Goal: Information Seeking & Learning: Check status

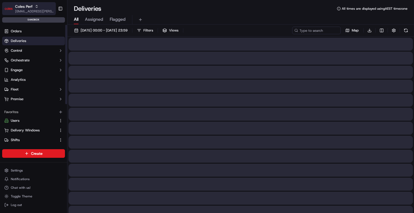
click at [31, 3] on button "Coles Perf [EMAIL_ADDRESS][PERSON_NAME][PERSON_NAME][DOMAIN_NAME]" at bounding box center [29, 8] width 54 height 13
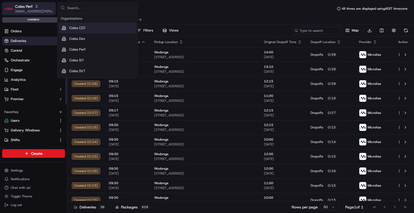
click at [22, 10] on span "[EMAIL_ADDRESS][PERSON_NAME][PERSON_NAME][DOMAIN_NAME]" at bounding box center [34, 11] width 39 height 4
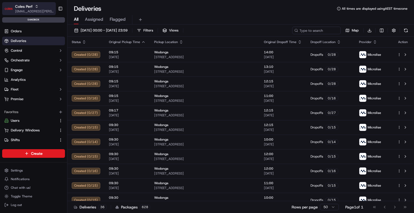
click at [32, 10] on span "[EMAIL_ADDRESS][PERSON_NAME][PERSON_NAME][DOMAIN_NAME]" at bounding box center [34, 11] width 39 height 4
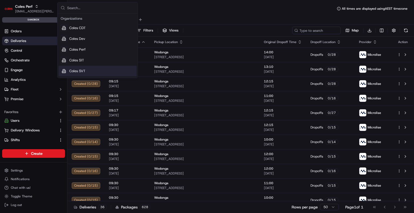
drag, startPoint x: 90, startPoint y: 59, endPoint x: 70, endPoint y: 76, distance: 25.5
click at [90, 59] on div "Coles SIT" at bounding box center [98, 60] width 78 height 11
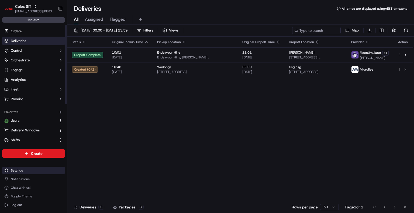
click at [17, 169] on html "Coles SIT ben.ellis@coles.com.au Toggle Sidebar sandbox Orders Deliveries Contr…" at bounding box center [207, 106] width 414 height 213
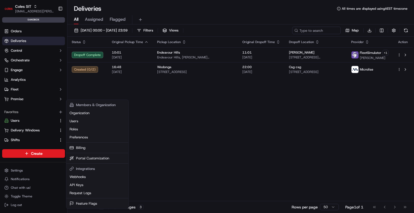
click at [32, 104] on html "Coles SIT ben.ellis@coles.com.au Toggle Sidebar sandbox Orders Deliveries Contr…" at bounding box center [207, 106] width 414 height 213
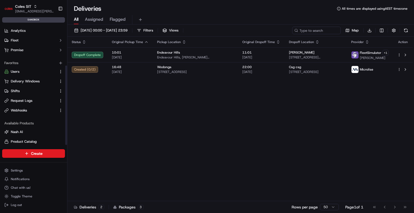
scroll to position [62, 0]
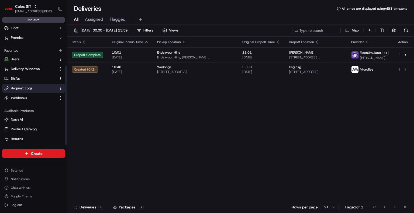
click at [30, 91] on button "Request Logs" at bounding box center [33, 88] width 63 height 9
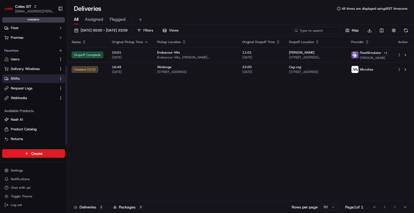
click at [28, 83] on button "Shifts" at bounding box center [33, 78] width 63 height 9
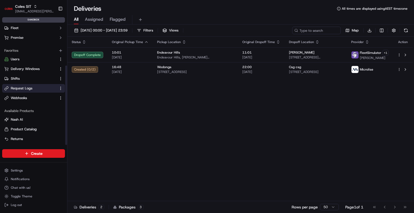
click at [28, 85] on button "Request Logs" at bounding box center [33, 88] width 63 height 9
click at [28, 89] on span "Request Logs" at bounding box center [22, 88] width 22 height 5
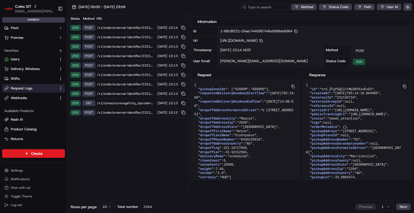
click at [124, 28] on span "/v1/order/external-identifier/232136734/delivery-window" at bounding box center [125, 28] width 57 height 4
click at [139, 37] on span "/v1/order/external-identifier/232137931/delivery-window" at bounding box center [125, 37] width 57 height 4
click at [142, 28] on span "/v1/order/external-identifier/232136734/delivery-window" at bounding box center [125, 28] width 57 height 4
click at [140, 33] on div "200 POST /v1/order/external-identifier/232137931/delivery-window 16/09/2025 15:…" at bounding box center [127, 37] width 121 height 9
click at [137, 45] on span "/v1/order/external-identifier/232118082/delivery-window" at bounding box center [125, 47] width 57 height 4
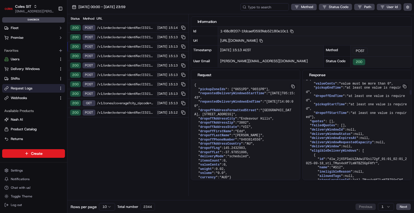
scroll to position [351, 0]
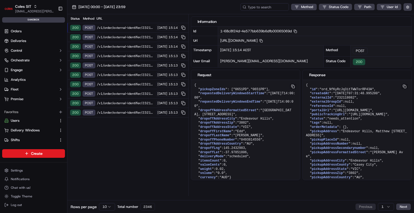
click at [127, 27] on span "/v1/order/external-identifier/232118082/delivery-window" at bounding box center [125, 28] width 57 height 4
click at [122, 27] on span "/v1/order/external-identifier/232118082/delivery-window" at bounding box center [125, 28] width 57 height 4
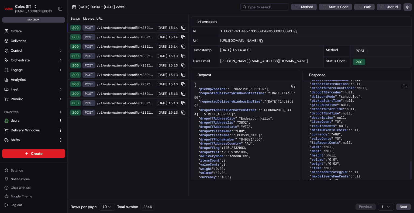
scroll to position [309, 0]
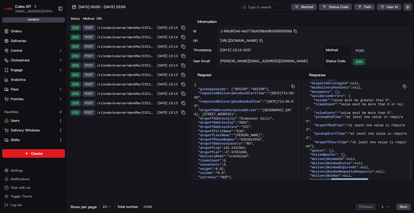
drag, startPoint x: 329, startPoint y: 174, endPoint x: 376, endPoint y: 177, distance: 46.5
click at [130, 34] on div "200 POST /v1/order/external-identifier/232118082/delivery-window [DATE] 15:14" at bounding box center [127, 37] width 121 height 9
click at [126, 45] on span "/v1/order/external-identifier/232136734/delivery-window" at bounding box center [125, 47] width 57 height 4
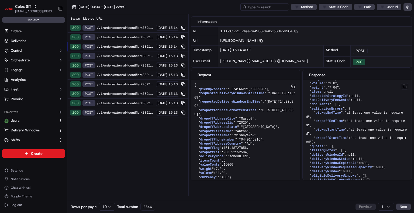
click at [129, 35] on span "/v1/order/external-identifier/232118082/delivery-window" at bounding box center [125, 37] width 57 height 4
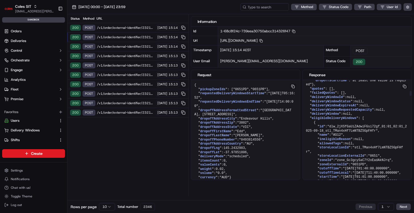
scroll to position [363, 0]
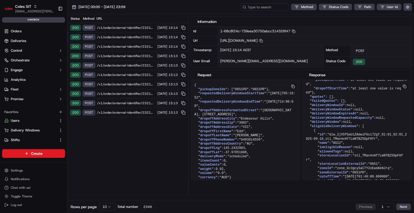
click at [134, 43] on div "200 POST /v1/order/external-identifier/232136734/delivery-window [DATE] 15:14" at bounding box center [127, 46] width 121 height 9
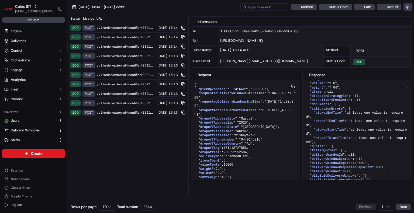
scroll to position [292, 0]
click at [145, 54] on span "/v1/order/external-identifier/232137931/delivery-window" at bounding box center [125, 56] width 57 height 4
click at [139, 62] on div "200 POST /v1/order/external-identifier/232118082/delivery-window [DATE] 15:13" at bounding box center [127, 65] width 121 height 9
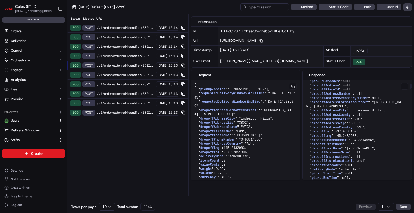
scroll to position [0, 0]
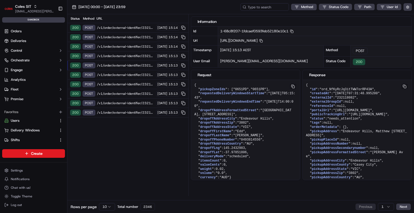
click at [136, 94] on span "/v1/order/external-identifier/232118082/delivery-window" at bounding box center [125, 94] width 57 height 4
click at [131, 31] on div "200 POST /v1/order/external-identifier/232118082/delivery-window [DATE] 15:14" at bounding box center [127, 27] width 121 height 9
click at [116, 27] on span "/v1/order/external-identifier/232118082/delivery-window" at bounding box center [125, 28] width 57 height 4
click at [390, 207] on html "Coles SIT [EMAIL_ADDRESS][PERSON_NAME][PERSON_NAME][DOMAIN_NAME] Toggle Sidebar…" at bounding box center [207, 106] width 414 height 213
click at [391, 207] on html "Coles SIT [EMAIL_ADDRESS][PERSON_NAME][PERSON_NAME][DOMAIN_NAME] Toggle Sidebar…" at bounding box center [207, 106] width 414 height 213
